Goal: Transaction & Acquisition: Purchase product/service

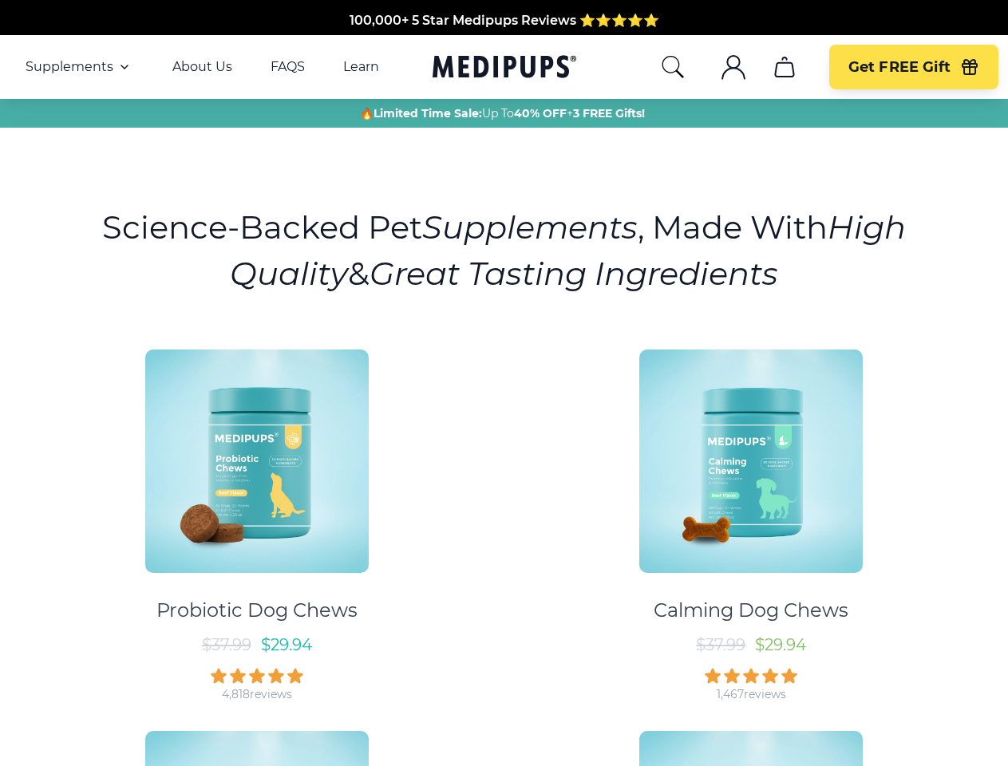
click at [504, 383] on div "Probiotic Dog Chews $ 37.99 $ 29.94 4,818 reviews Calming Dog Chews $ 37.99 $ 2…" at bounding box center [504, 709] width 989 height 749
click at [79, 67] on span "Supplements" at bounding box center [70, 67] width 88 height 16
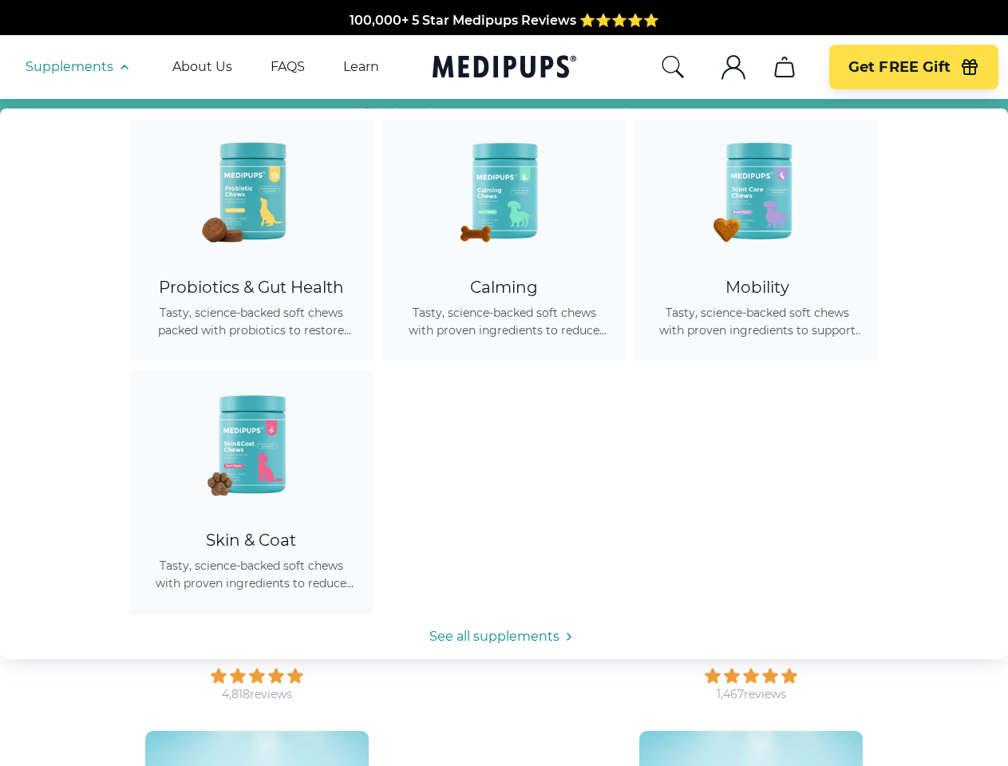
click at [123, 67] on icon "button" at bounding box center [124, 66] width 19 height 19
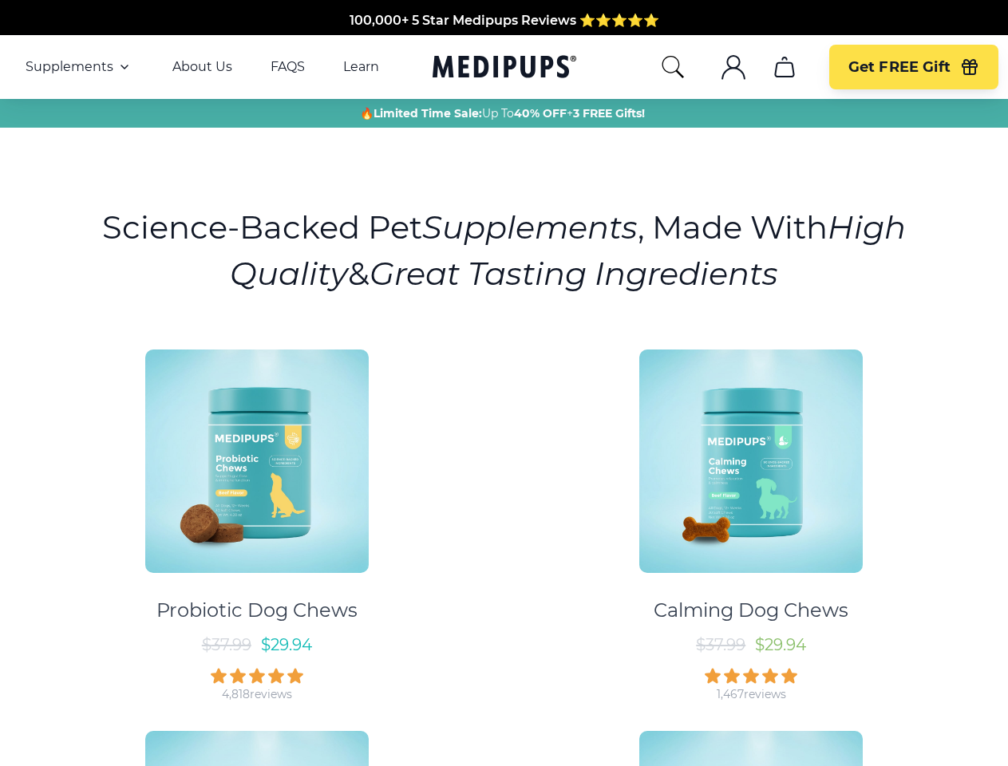
click at [672, 67] on icon "search" at bounding box center [673, 67] width 26 height 26
click at [733, 67] on icon ".cls-1{fill:none;stroke:currentColor;stroke-miterlimit:10;stroke-width:1.5px;}" at bounding box center [734, 67] width 26 height 26
click at [784, 67] on icon "cart" at bounding box center [785, 67] width 26 height 26
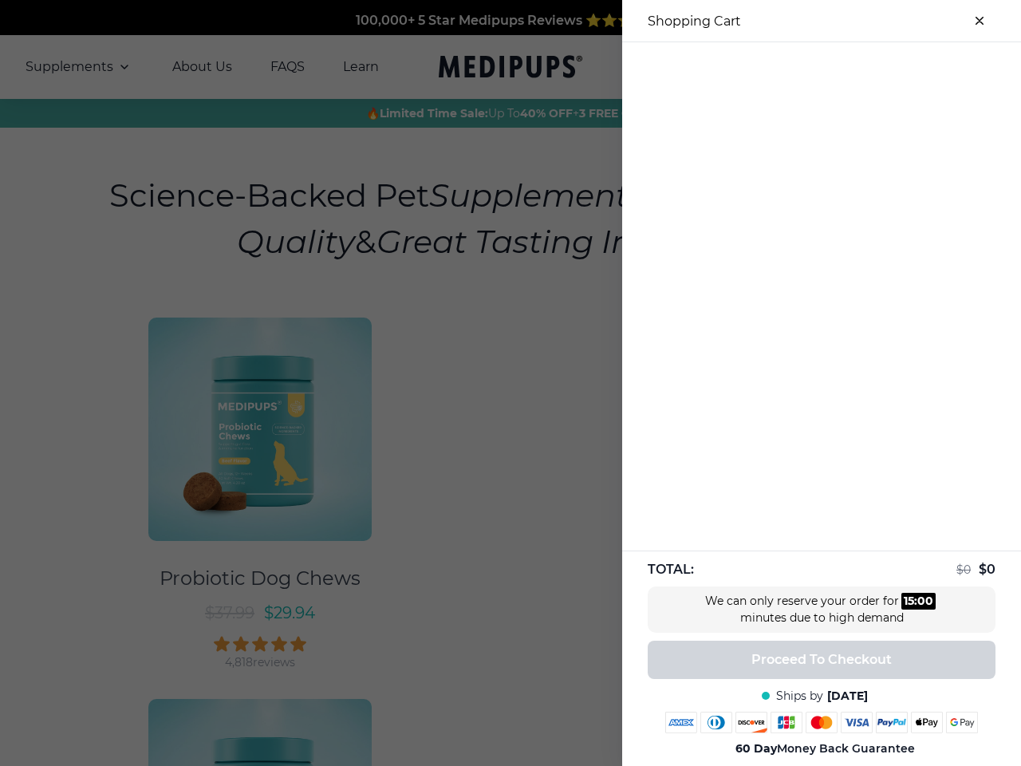
click at [784, 67] on div at bounding box center [510, 383] width 1021 height 766
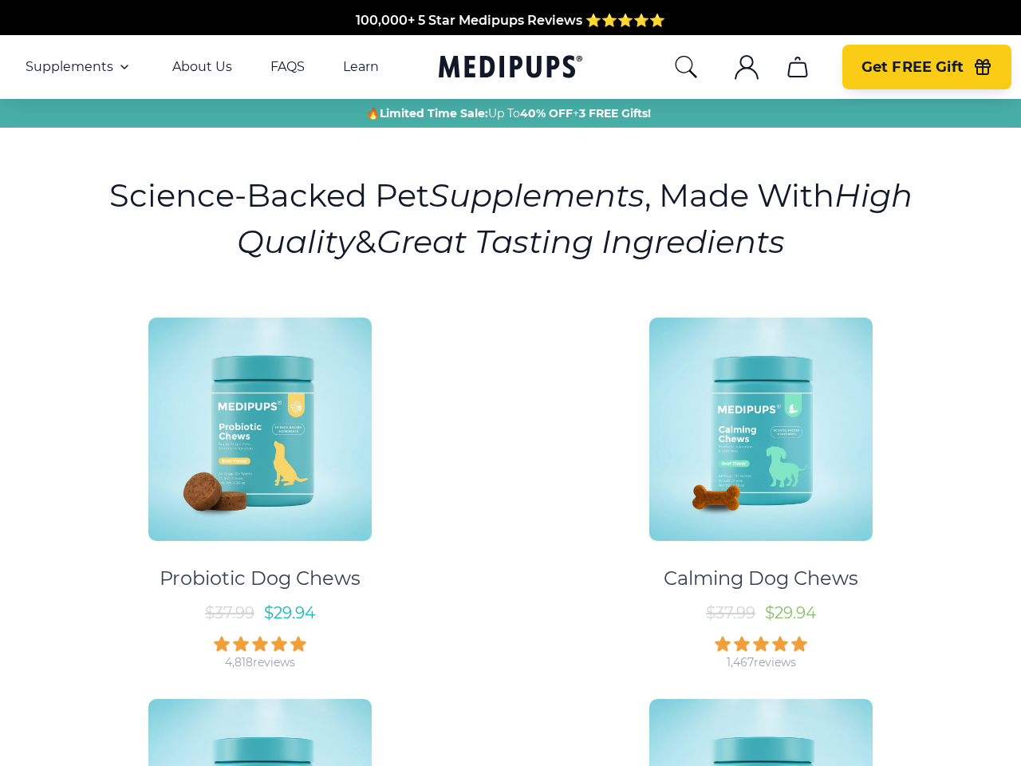
click at [913, 67] on span "Get FREE Gift" at bounding box center [913, 67] width 102 height 18
